Goal: Transaction & Acquisition: Obtain resource

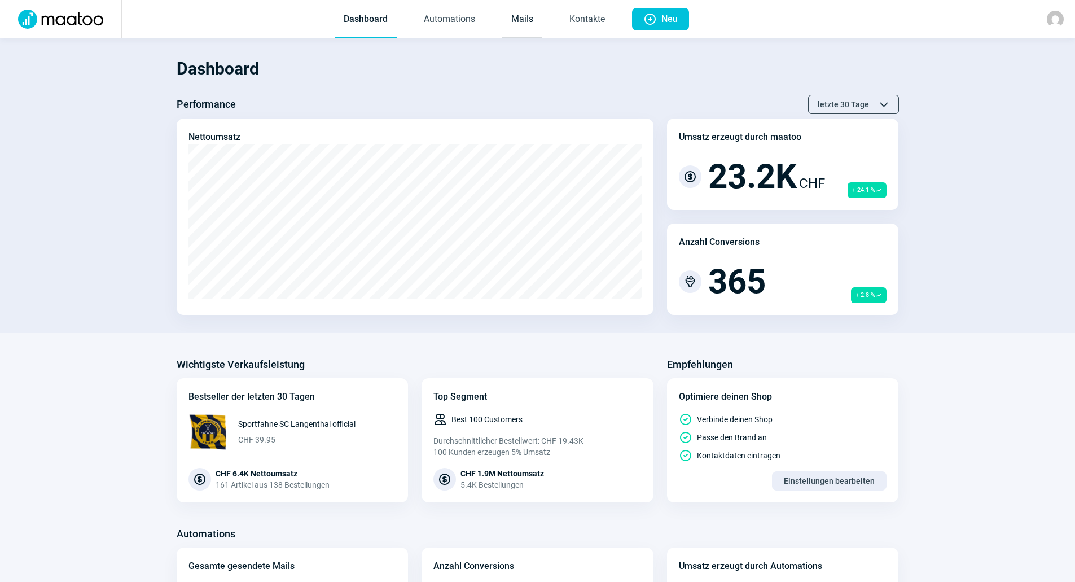
click at [530, 21] on link "Mails" at bounding box center [522, 19] width 40 height 37
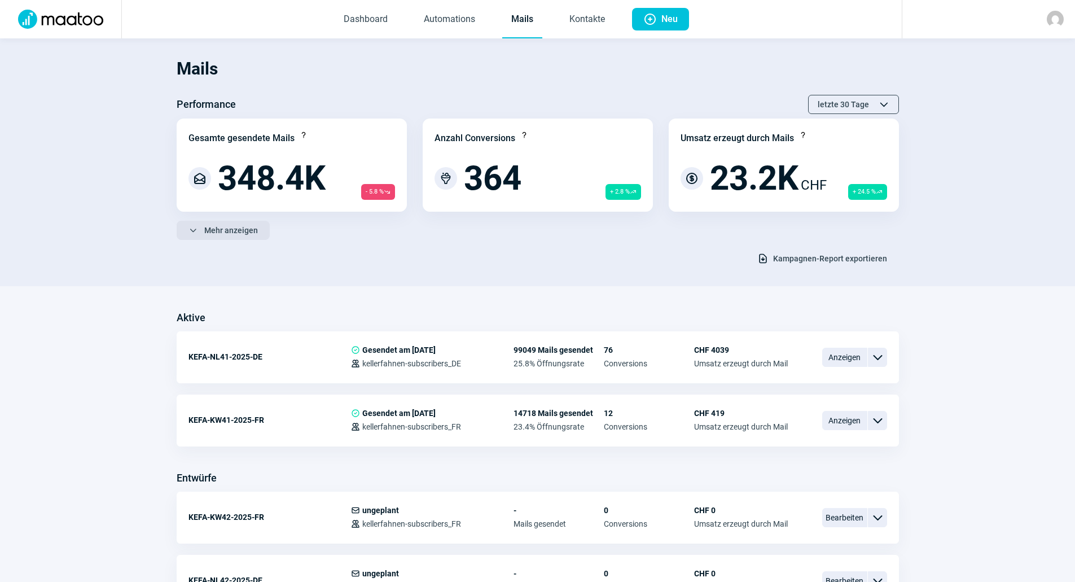
click at [232, 235] on span "Mehr anzeigen" at bounding box center [231, 230] width 54 height 18
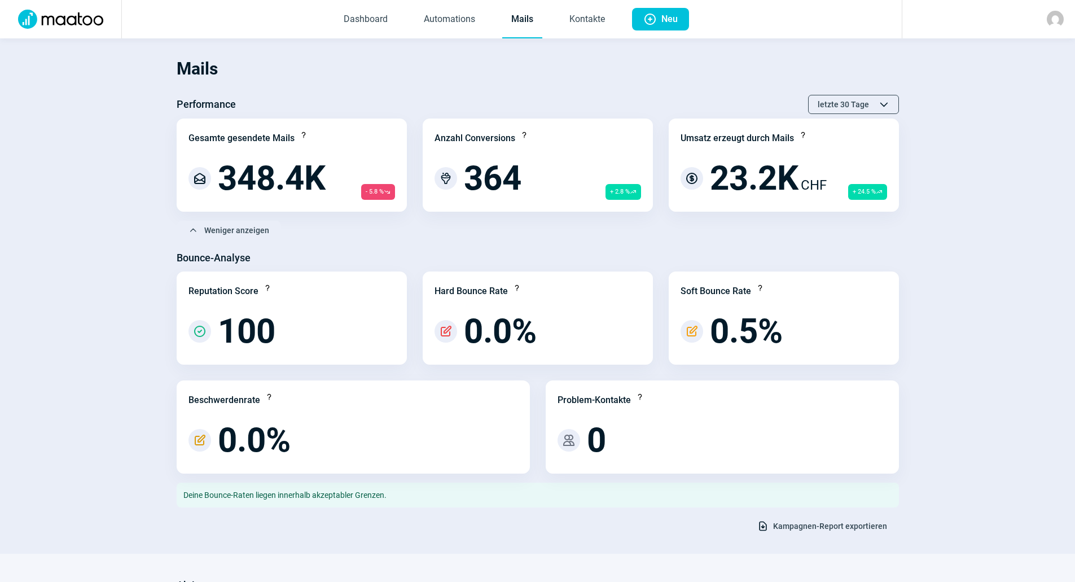
drag, startPoint x: 846, startPoint y: 525, endPoint x: 852, endPoint y: 519, distance: 8.0
click at [846, 525] on span "Kampagnen-Report exportieren" at bounding box center [830, 526] width 114 height 18
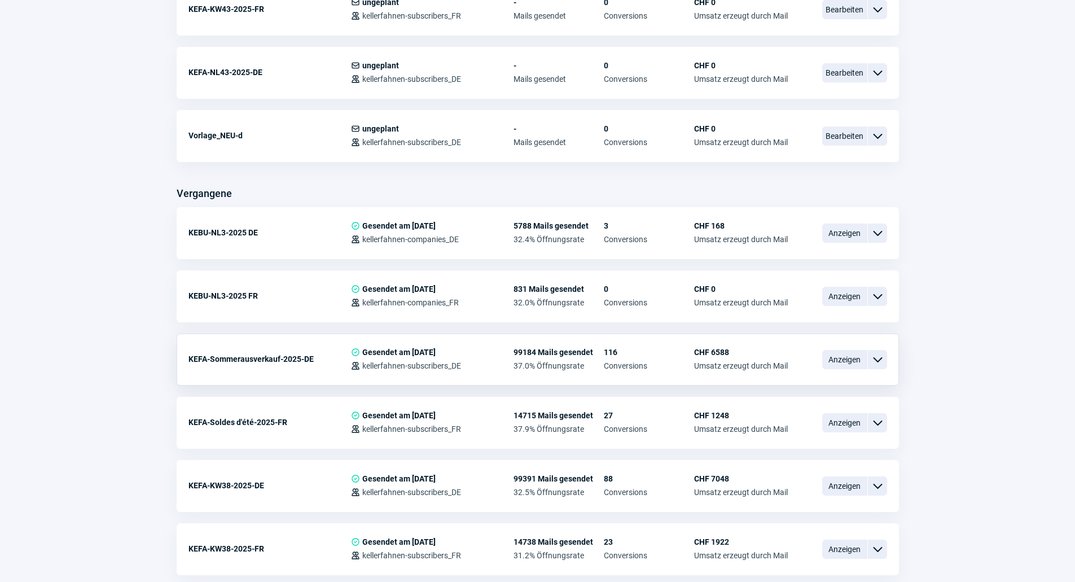
scroll to position [903, 0]
click at [839, 355] on span "Anzeigen" at bounding box center [844, 358] width 45 height 19
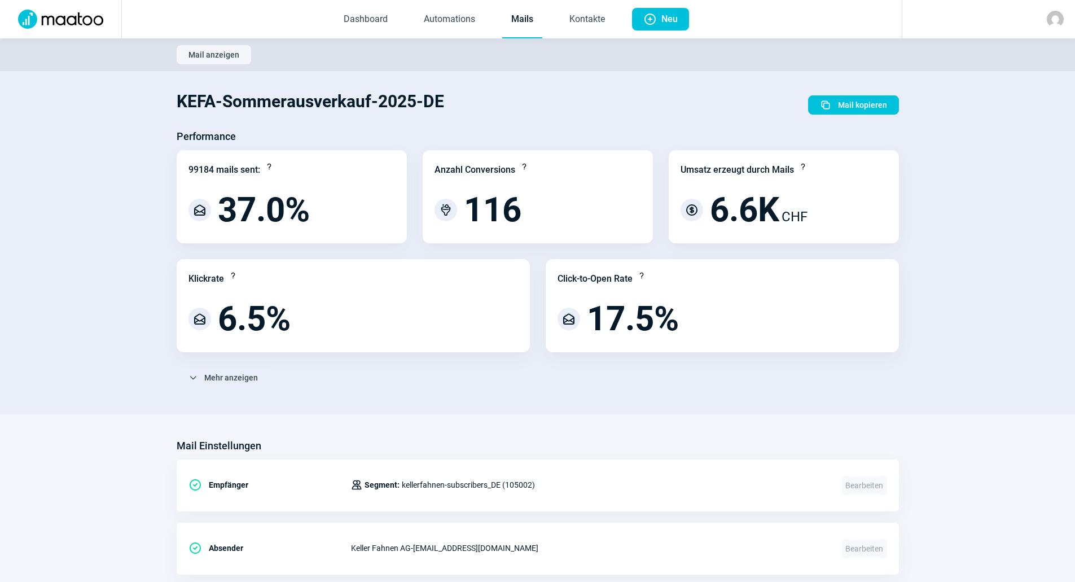
click at [528, 22] on link "Mails" at bounding box center [522, 19] width 40 height 37
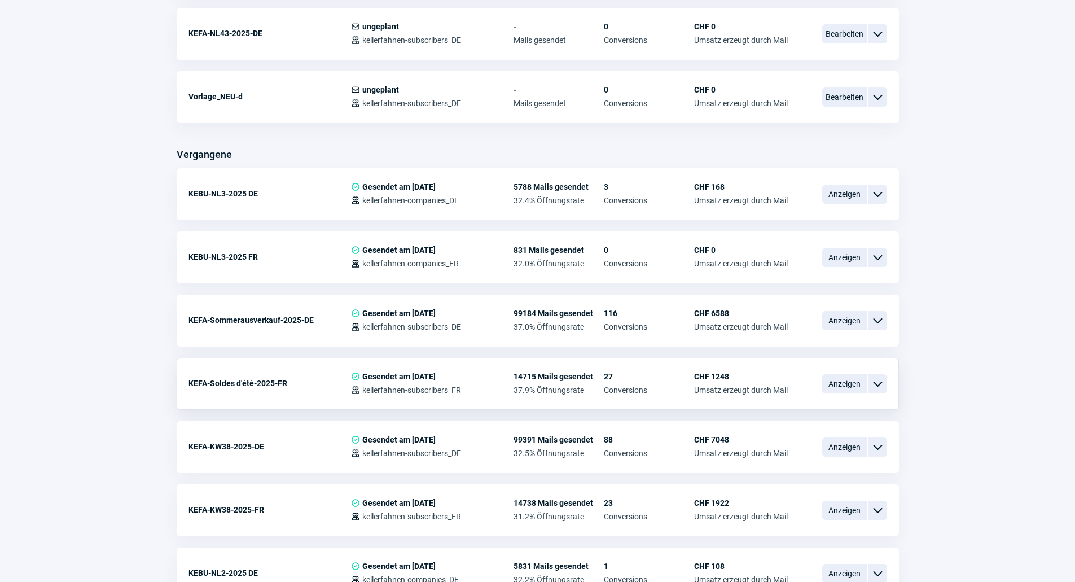
scroll to position [790, 0]
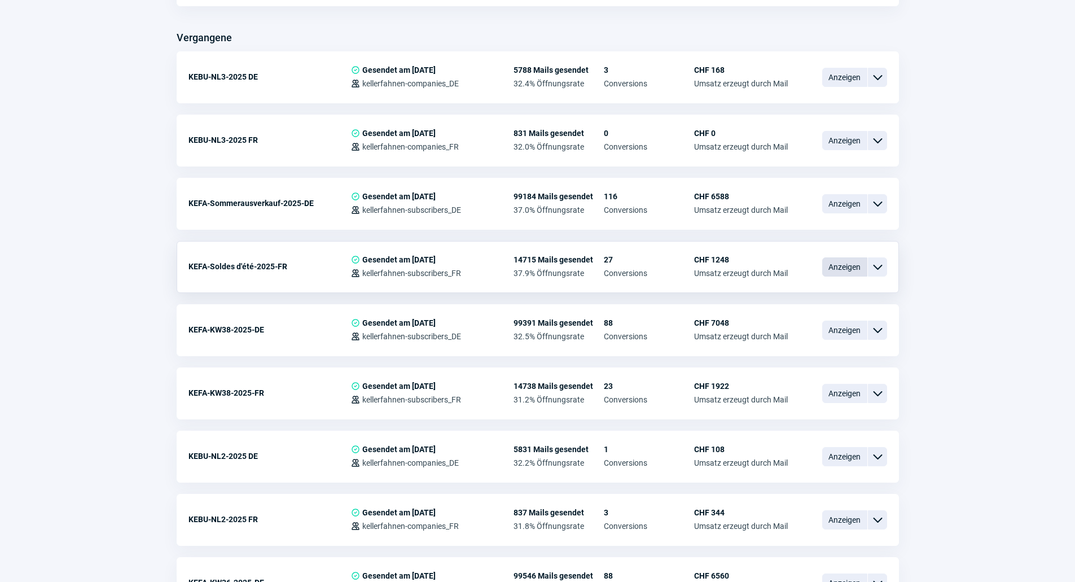
click at [828, 268] on span "Anzeigen" at bounding box center [844, 266] width 45 height 19
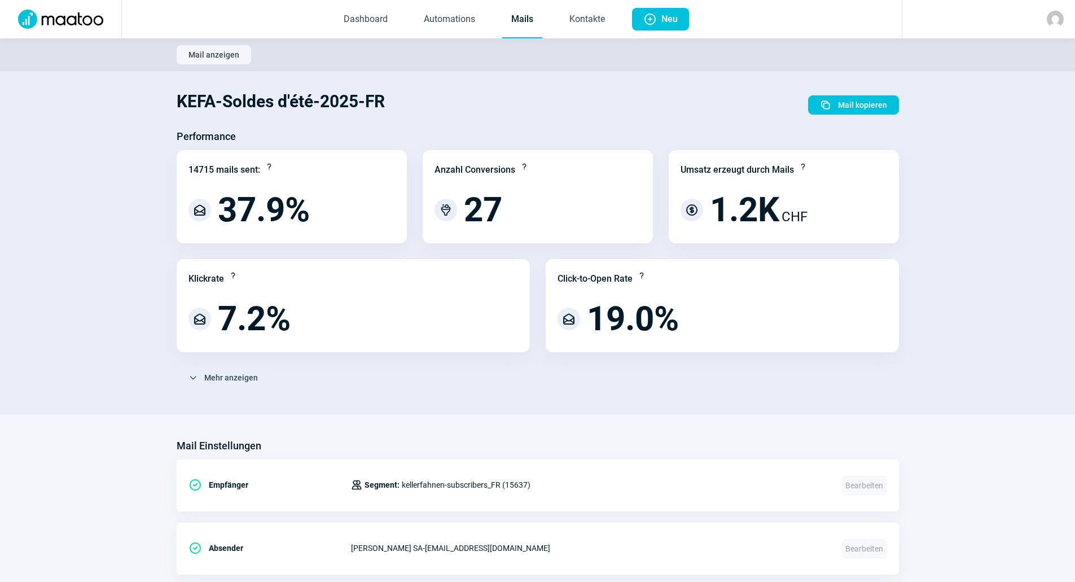
click at [528, 14] on link "Mails" at bounding box center [522, 19] width 40 height 37
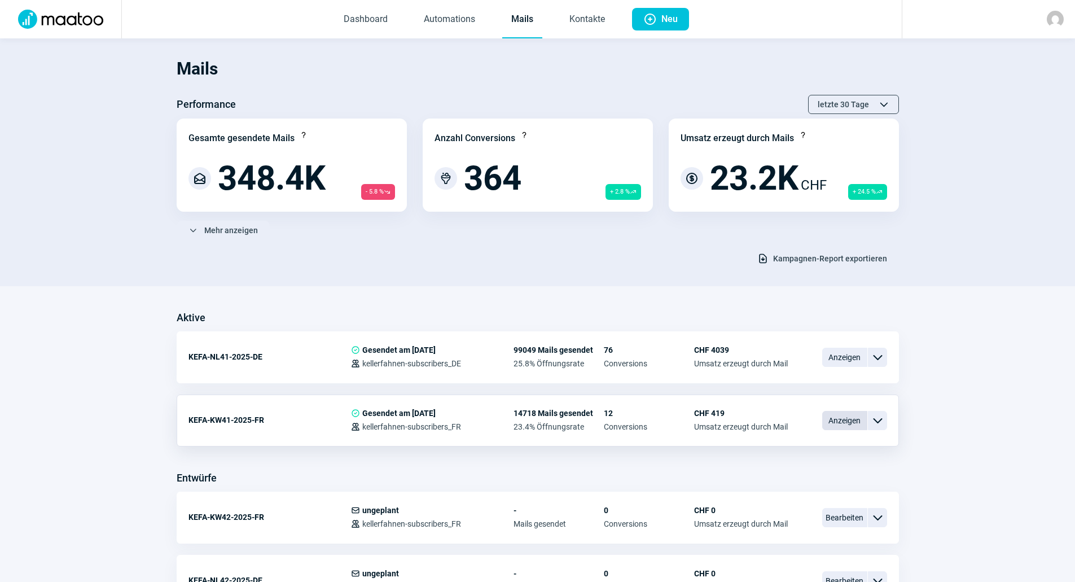
click at [827, 416] on span "Anzeigen" at bounding box center [844, 420] width 45 height 19
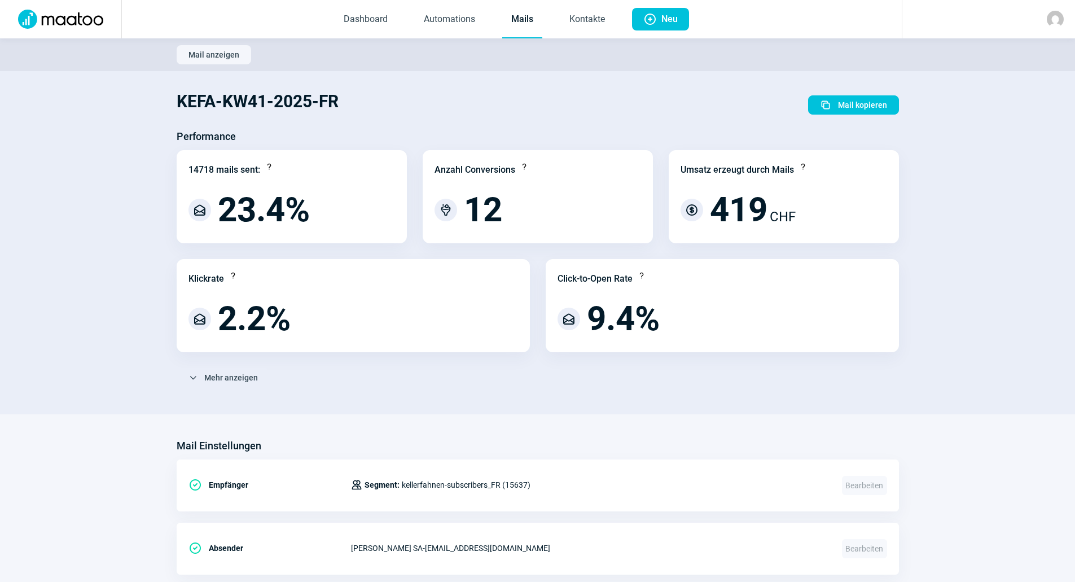
click at [518, 26] on link "Mails" at bounding box center [522, 19] width 40 height 37
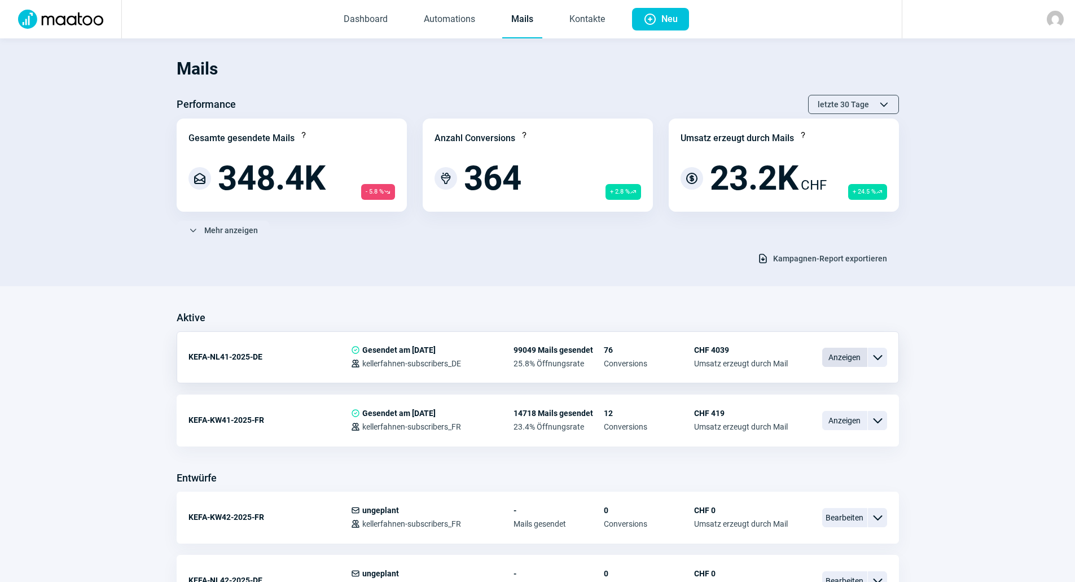
click at [835, 357] on span "Anzeigen" at bounding box center [844, 357] width 45 height 19
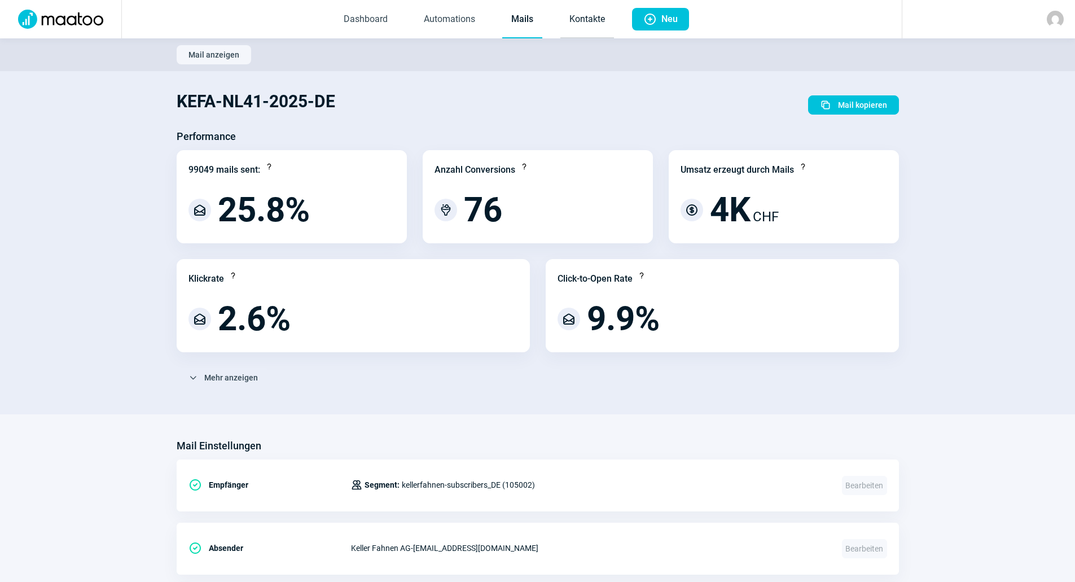
click at [575, 17] on link "Kontakte" at bounding box center [587, 19] width 54 height 37
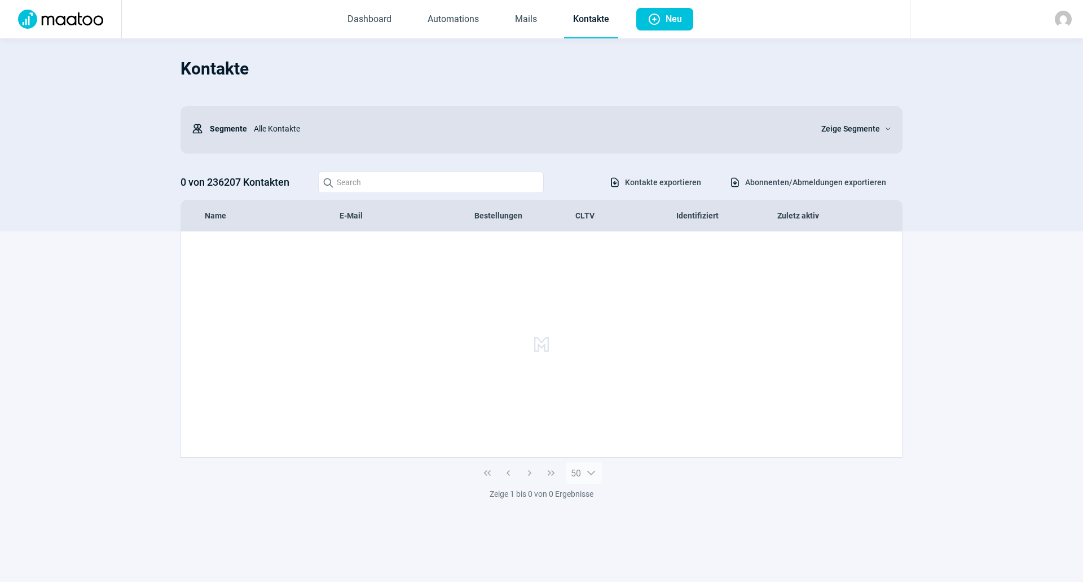
click at [782, 182] on span "Abonnenten/Abmeldungen exportieren" at bounding box center [815, 182] width 141 height 18
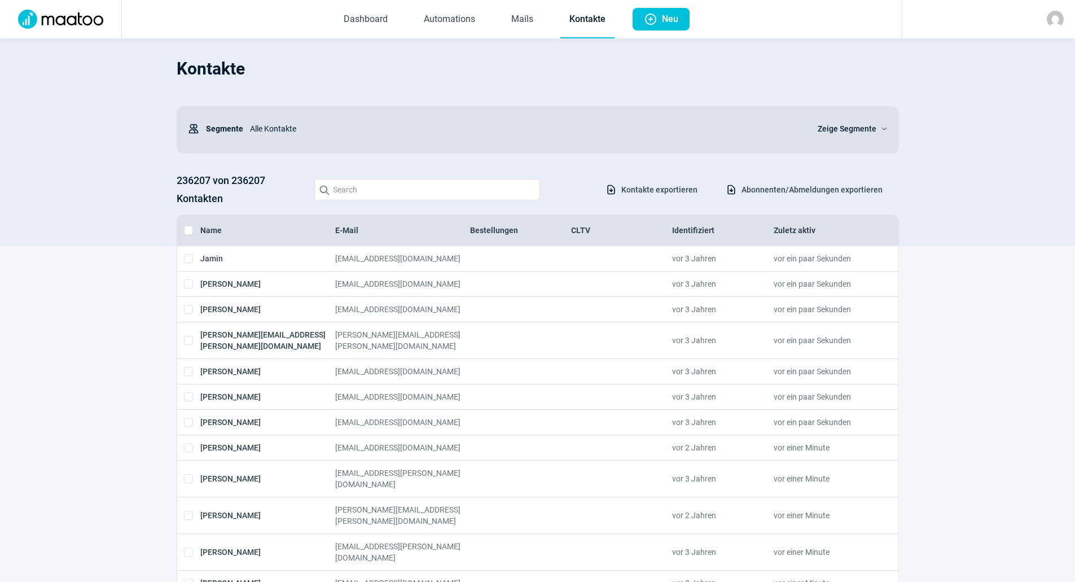
click at [821, 187] on span "Abonnenten/Abmeldungen exportieren" at bounding box center [811, 190] width 141 height 18
click at [852, 128] on span "Zeige Segmente" at bounding box center [847, 129] width 59 height 14
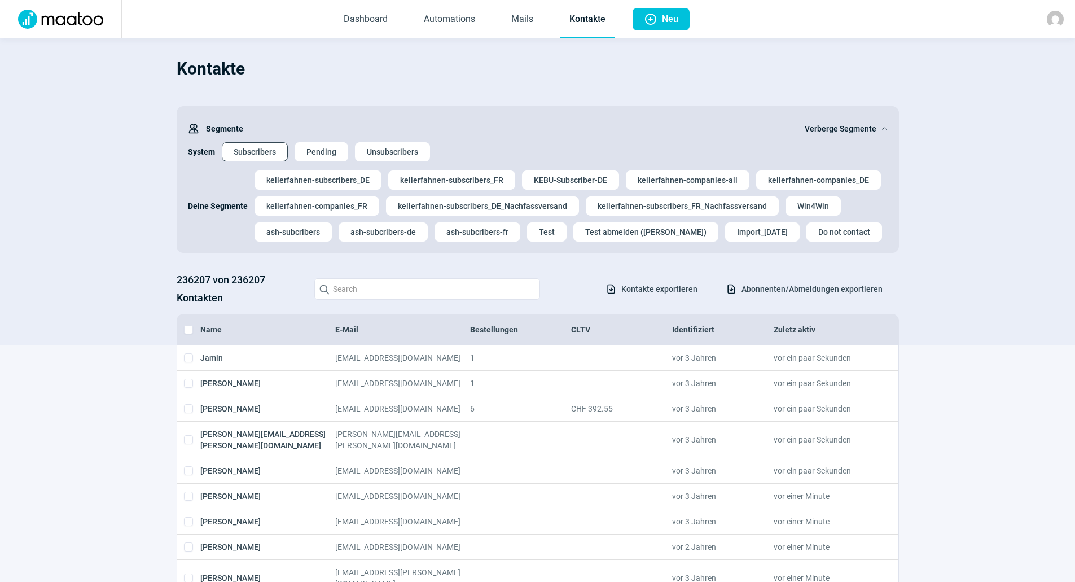
click at [269, 152] on span "Subscribers" at bounding box center [255, 152] width 42 height 18
